Goal: Task Accomplishment & Management: Use online tool/utility

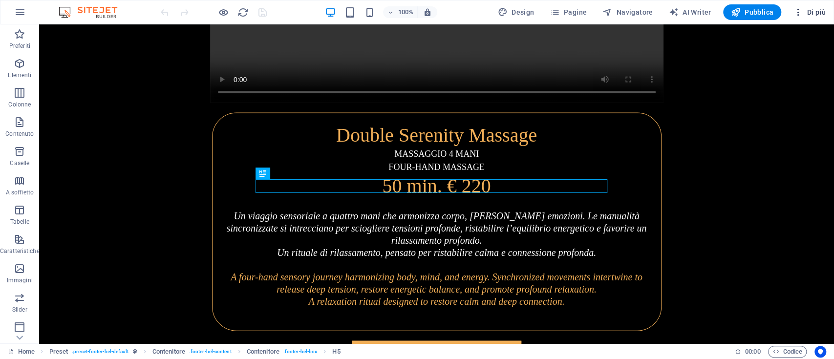
click at [817, 7] on span "Di più" at bounding box center [809, 12] width 33 height 10
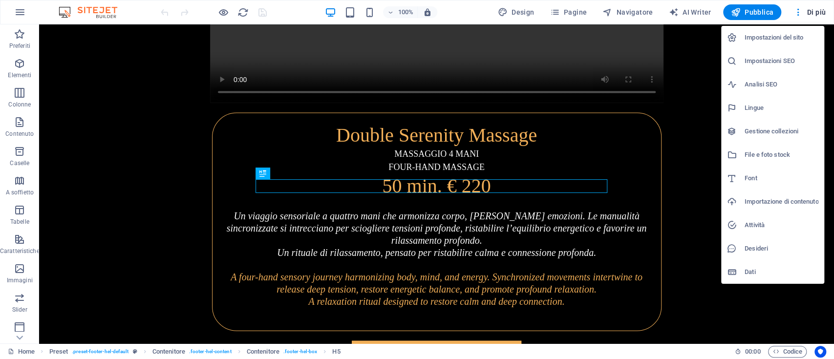
click at [787, 60] on h6 "Impostazioni SEO" at bounding box center [782, 61] width 74 height 12
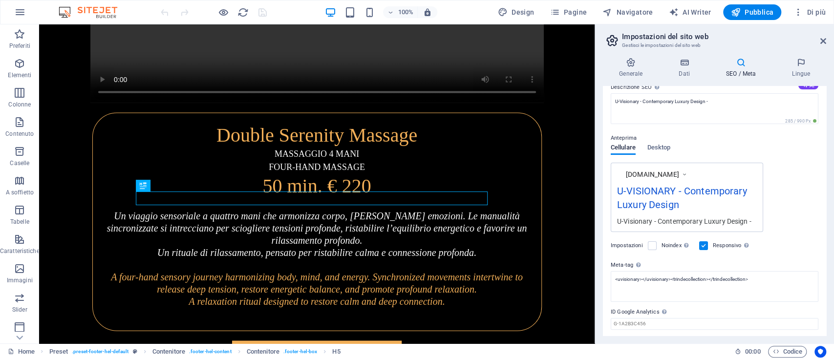
scroll to position [123, 0]
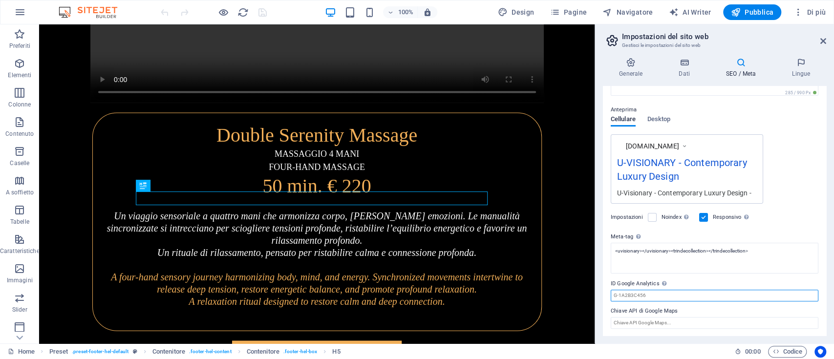
click at [667, 291] on input "ID Google Analytics Aggiungi solo l'ID Google Analytics. Includeremo automatica…" at bounding box center [715, 296] width 208 height 12
paste input "G-YFZRXX8NQW"
click at [667, 296] on input "ID Google Analytics Aggiungi solo l'ID Google Analytics. Includeremo automatica…" at bounding box center [715, 296] width 208 height 12
type input "G-YFZRXX8NQW"
click at [754, 15] on span "Pubblica" at bounding box center [752, 12] width 43 height 10
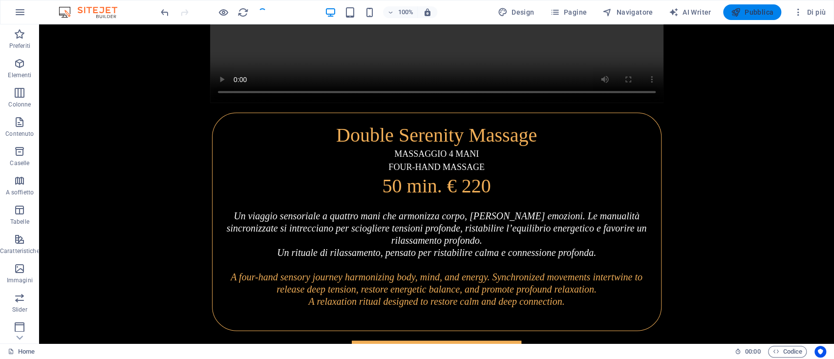
click at [754, 15] on span "Pubblica" at bounding box center [752, 12] width 43 height 10
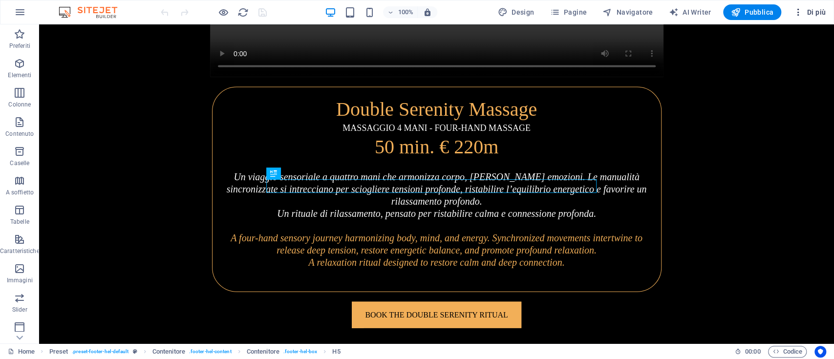
click at [815, 7] on span "Di più" at bounding box center [809, 12] width 33 height 10
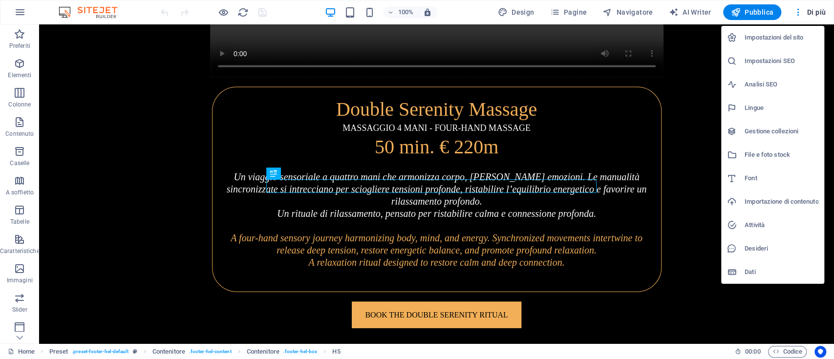
click at [782, 37] on h6 "Impostazioni del sito" at bounding box center [782, 38] width 74 height 12
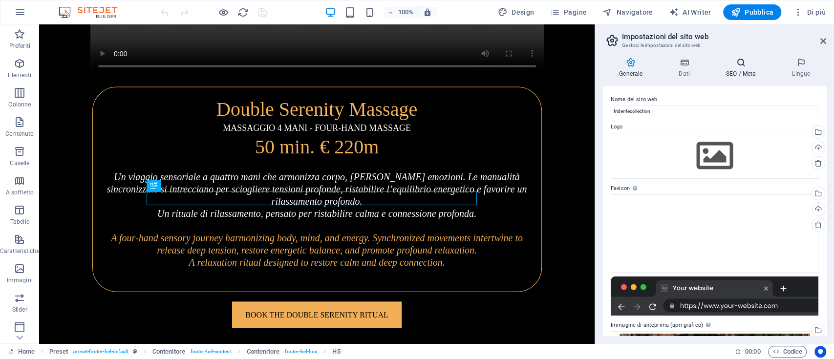
click at [743, 69] on h4 "SEO / Meta" at bounding box center [743, 68] width 66 height 21
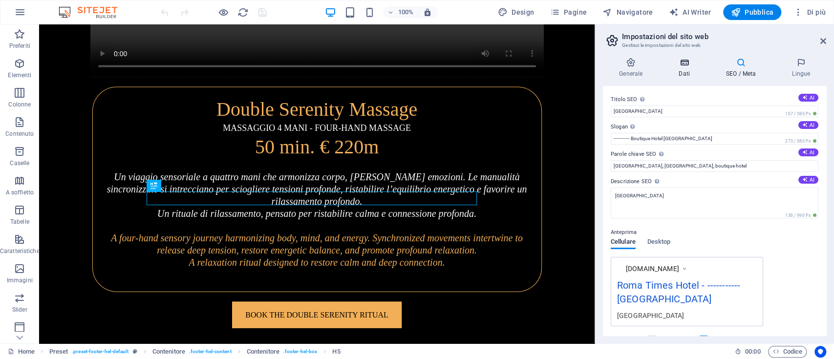
click at [687, 70] on h4 "Dati" at bounding box center [686, 68] width 47 height 21
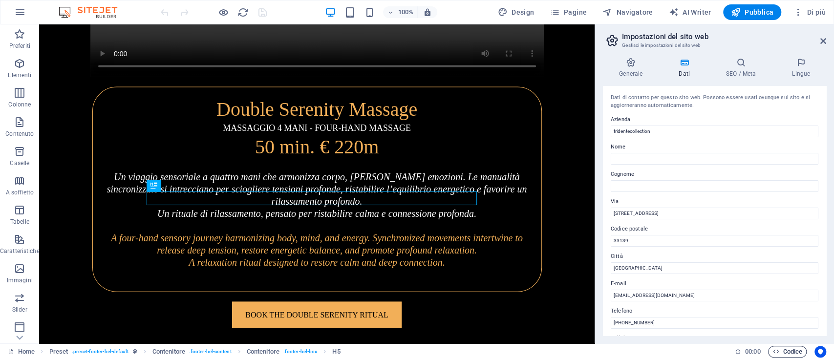
click at [787, 357] on span "Codice" at bounding box center [788, 352] width 30 height 12
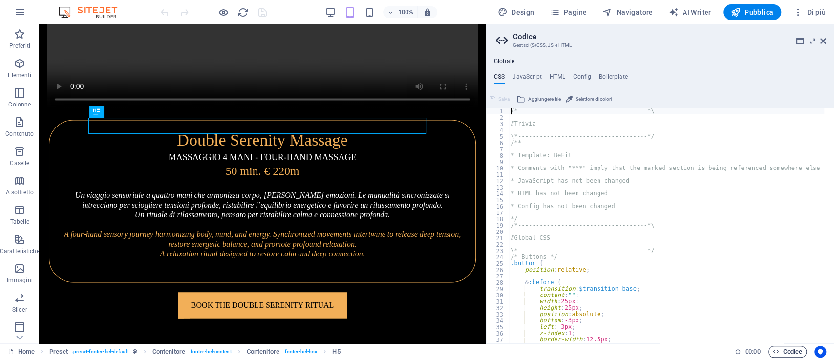
scroll to position [3376, 0]
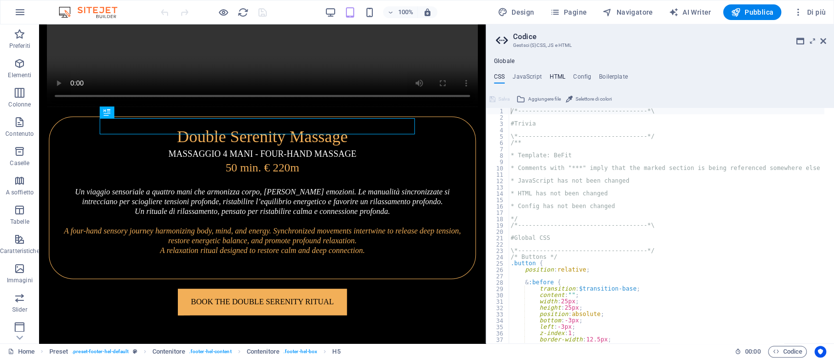
click at [555, 76] on h4 "HTML" at bounding box center [558, 78] width 16 height 11
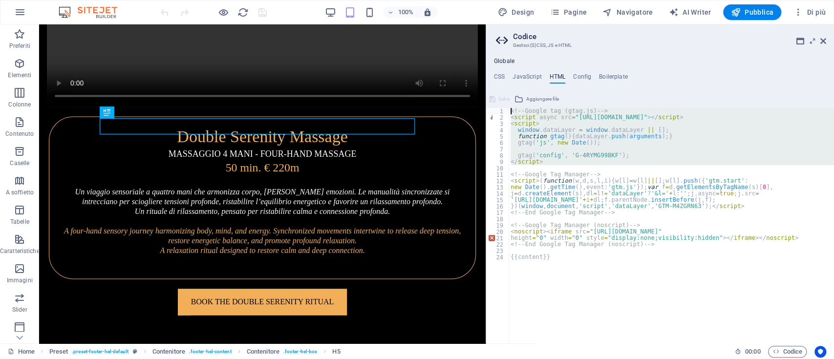
drag, startPoint x: 552, startPoint y: 165, endPoint x: 486, endPoint y: 97, distance: 94.7
click at [486, 97] on aside "Codice Gestsci (S)CSS, JS e HTML Globale CSS JavaScript HTML Config Boilerplate…" at bounding box center [660, 183] width 348 height 319
type textarea "<!-- Google tag (gtag.js) --> <script async src="[URL][DOMAIN_NAME]"></script>"
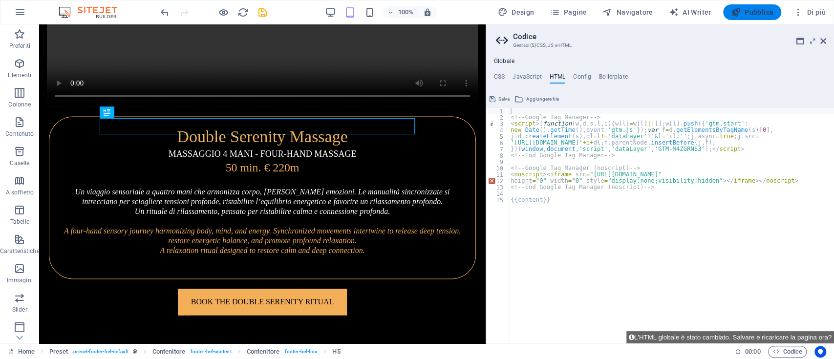
click at [756, 6] on button "Pubblica" at bounding box center [752, 12] width 59 height 16
